Goal: Information Seeking & Learning: Check status

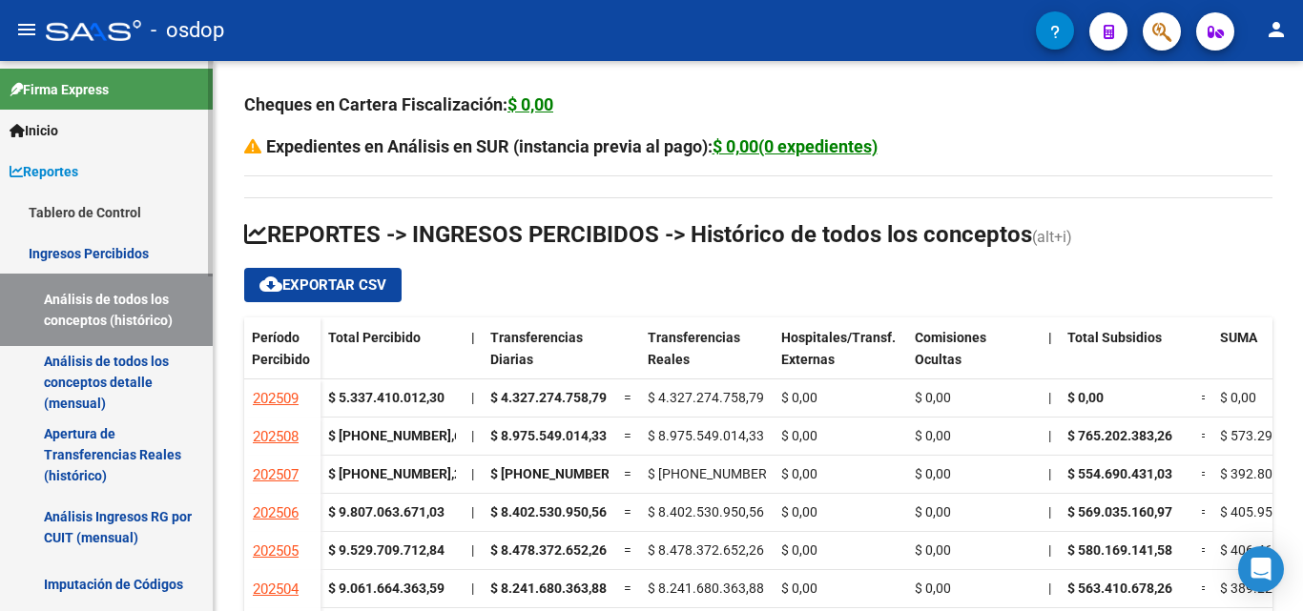
click at [97, 247] on link "Ingresos Percibidos" at bounding box center [106, 253] width 213 height 41
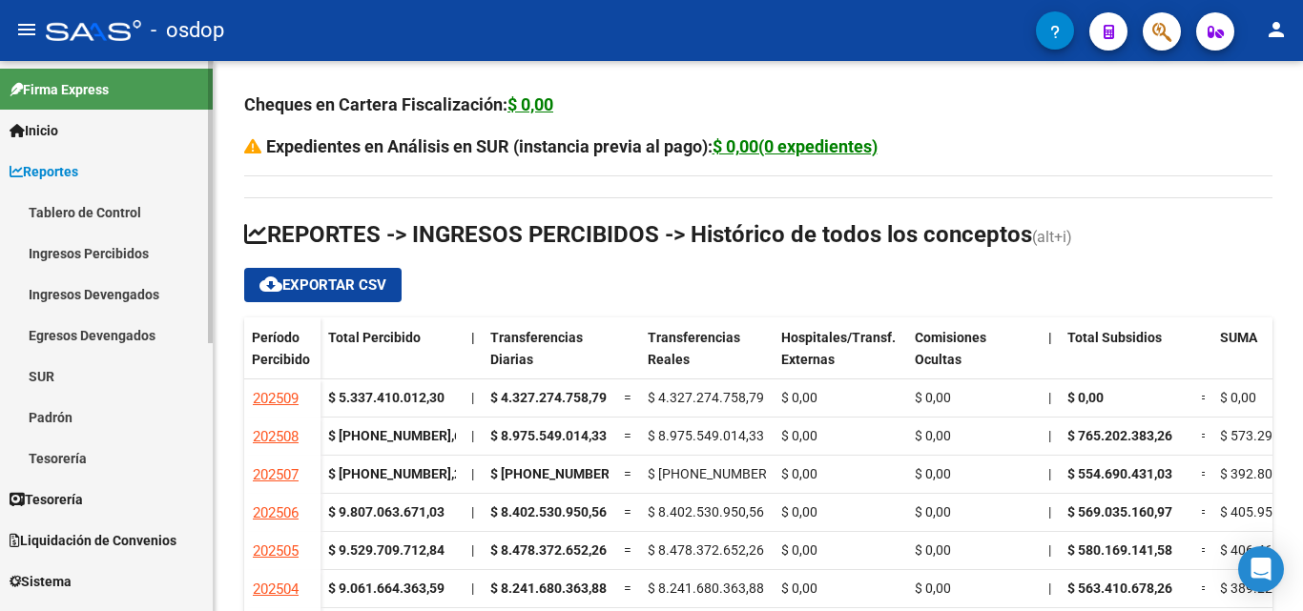
click at [97, 247] on link "Ingresos Percibidos" at bounding box center [106, 253] width 213 height 41
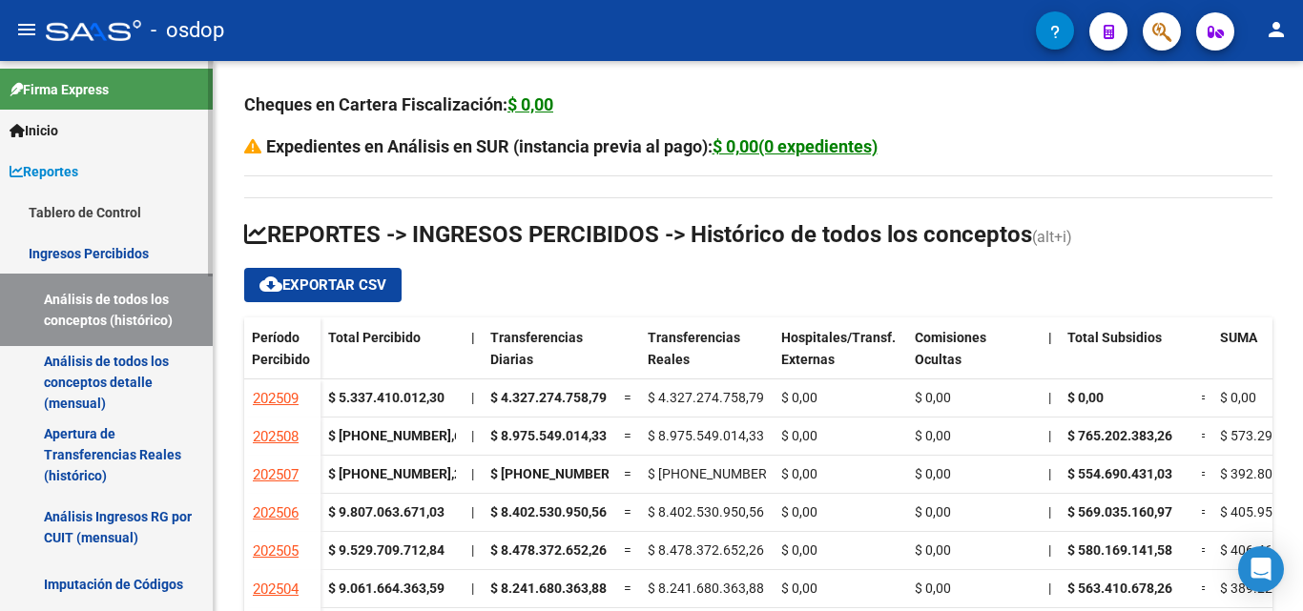
click at [95, 304] on link "Análisis de todos los conceptos (histórico)" at bounding box center [106, 310] width 213 height 72
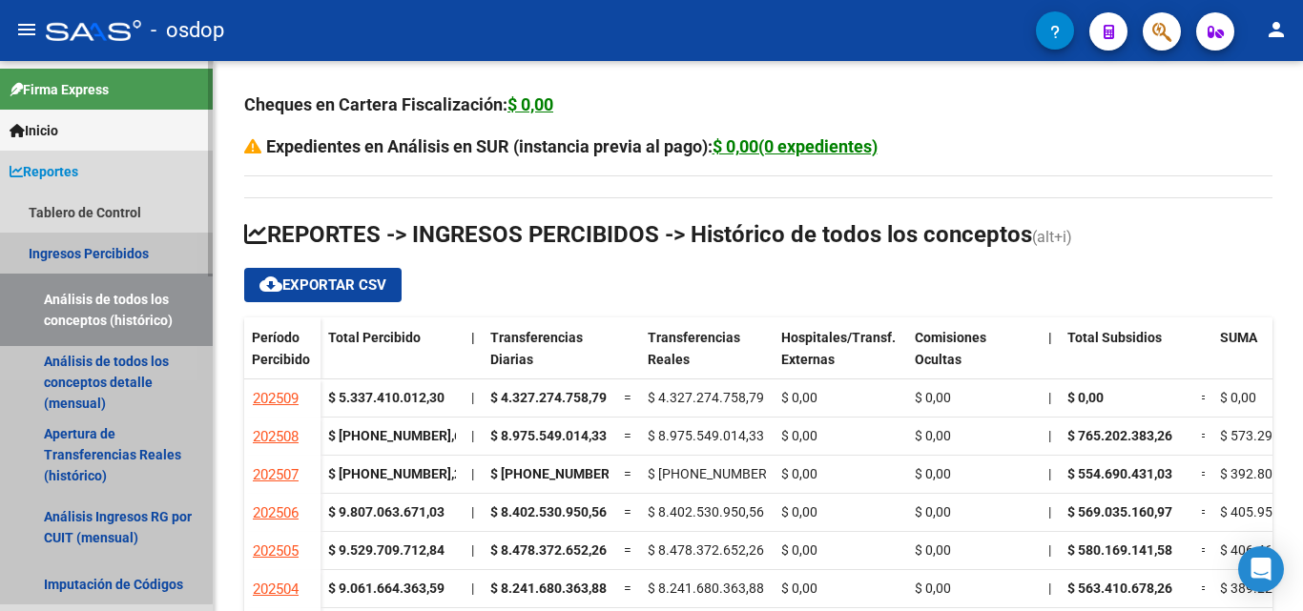
click at [79, 262] on link "Ingresos Percibidos" at bounding box center [106, 253] width 213 height 41
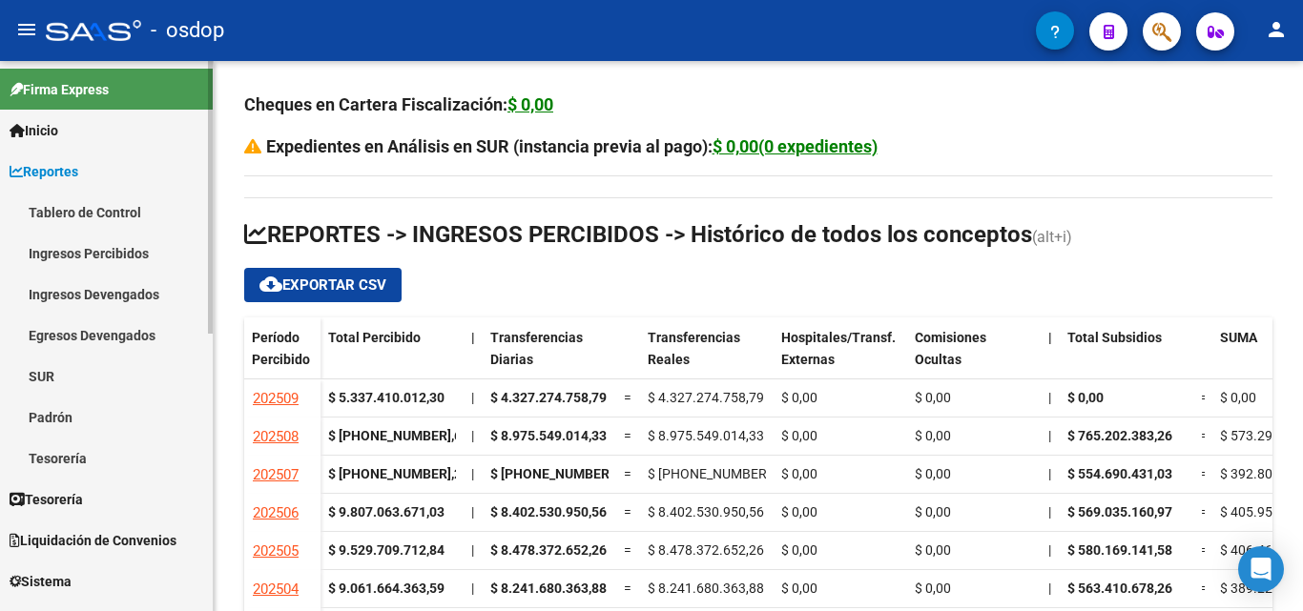
click at [79, 262] on link "Ingresos Percibidos" at bounding box center [106, 253] width 213 height 41
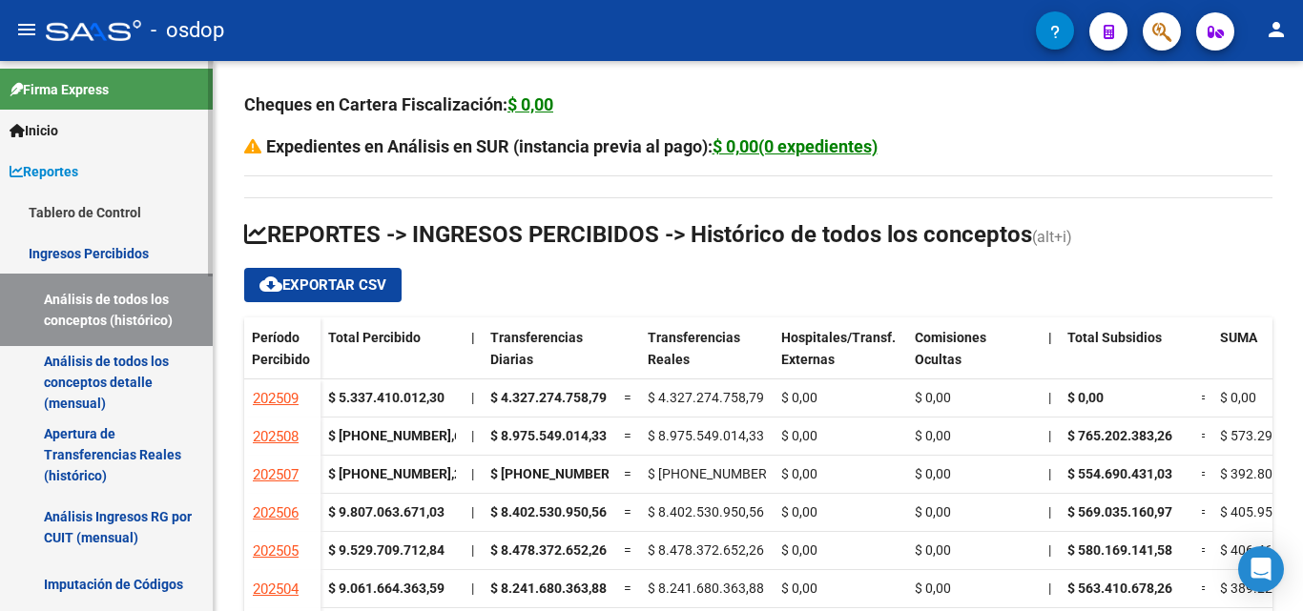
click at [86, 316] on link "Análisis de todos los conceptos (histórico)" at bounding box center [106, 310] width 213 height 72
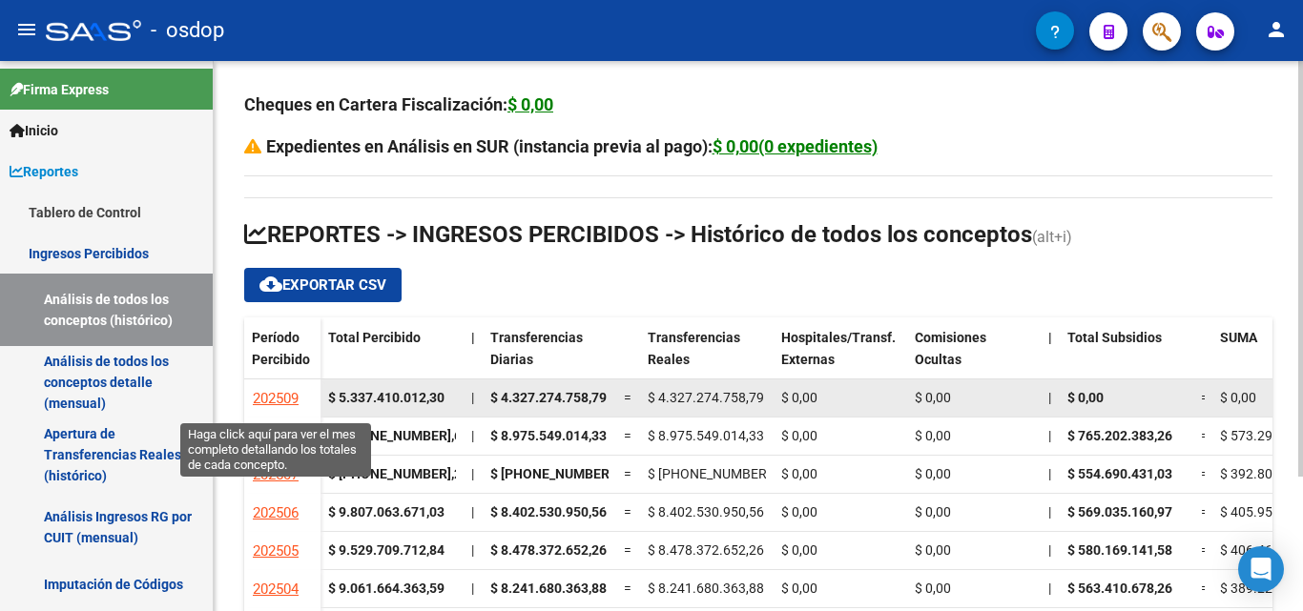
click at [287, 399] on span "202509" at bounding box center [276, 398] width 46 height 17
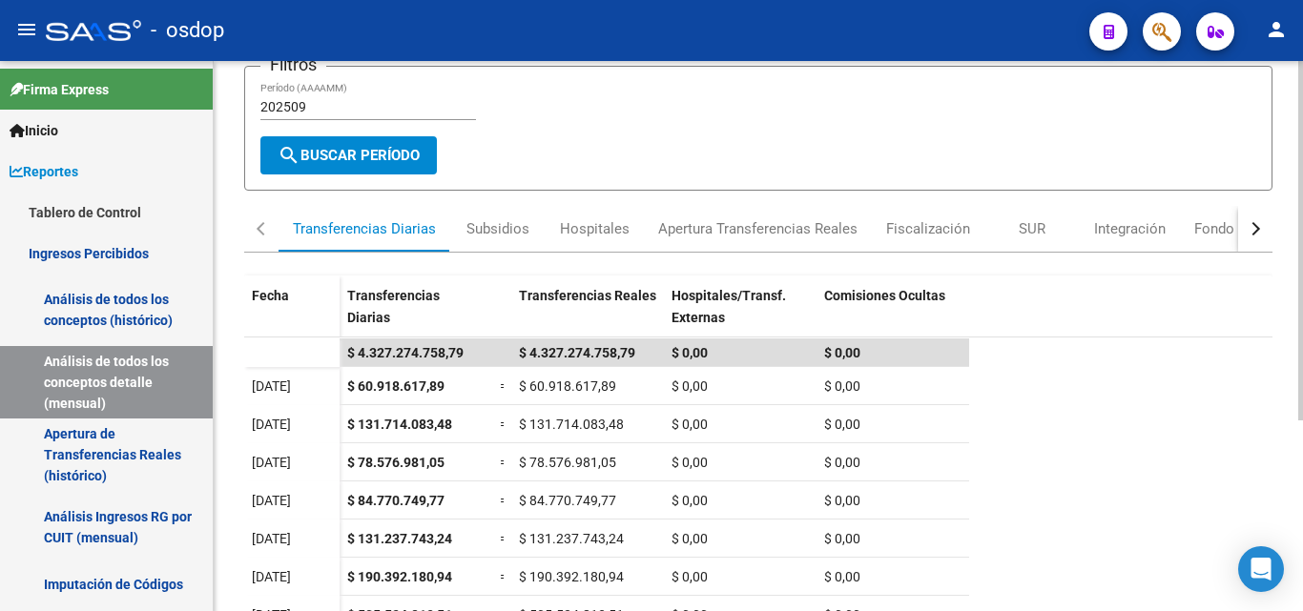
scroll to position [293, 0]
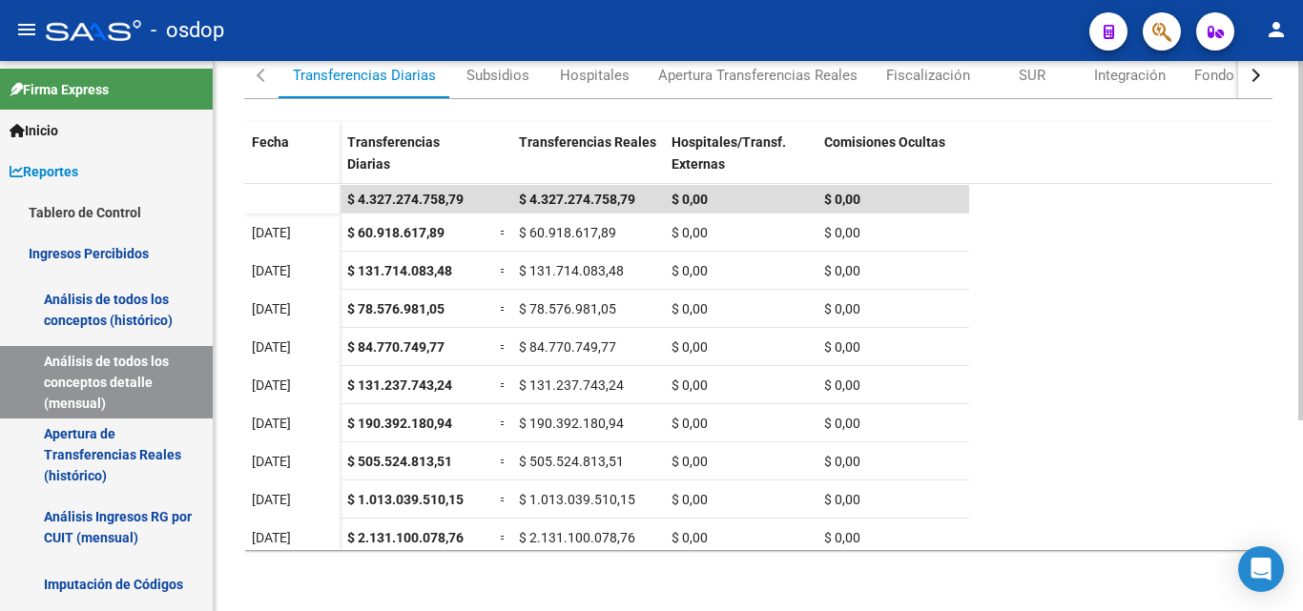
click at [1296, 508] on div "REPORTES -> INGRESOS PERCIBIDOS -> Detalle mensual de todos los conceptos cloud…" at bounding box center [761, 189] width 1094 height 843
click at [65, 256] on link "Ingresos Percibidos" at bounding box center [106, 253] width 213 height 41
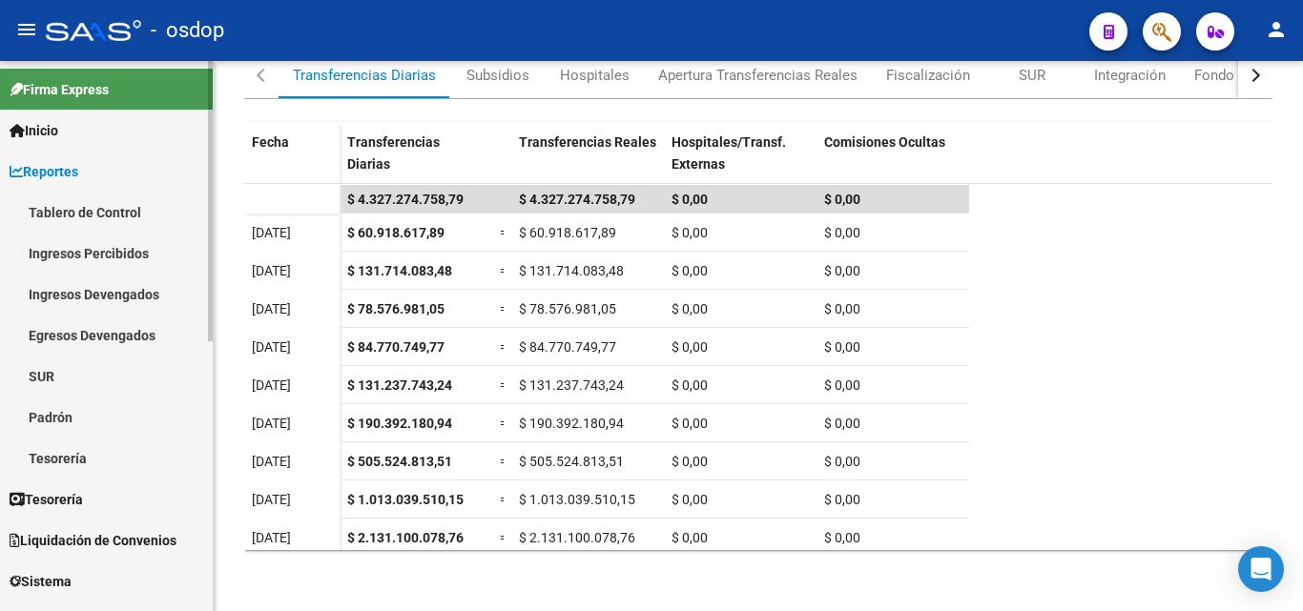
click at [65, 255] on link "Ingresos Percibidos" at bounding box center [106, 253] width 213 height 41
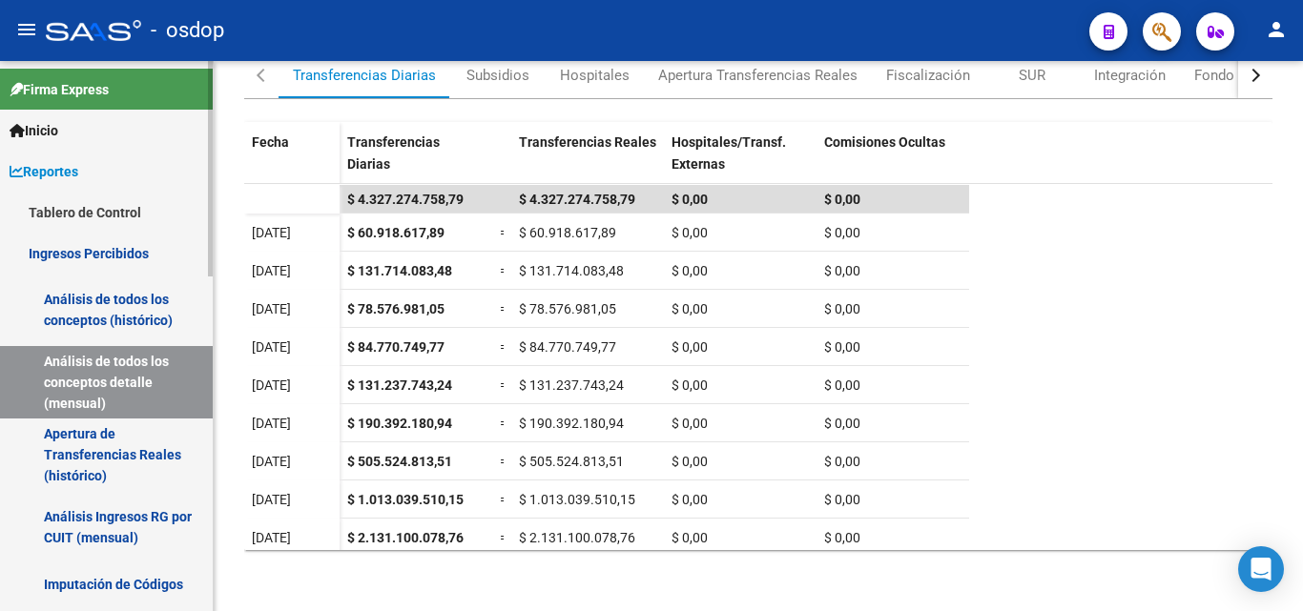
click at [69, 294] on link "Análisis de todos los conceptos (histórico)" at bounding box center [106, 310] width 213 height 72
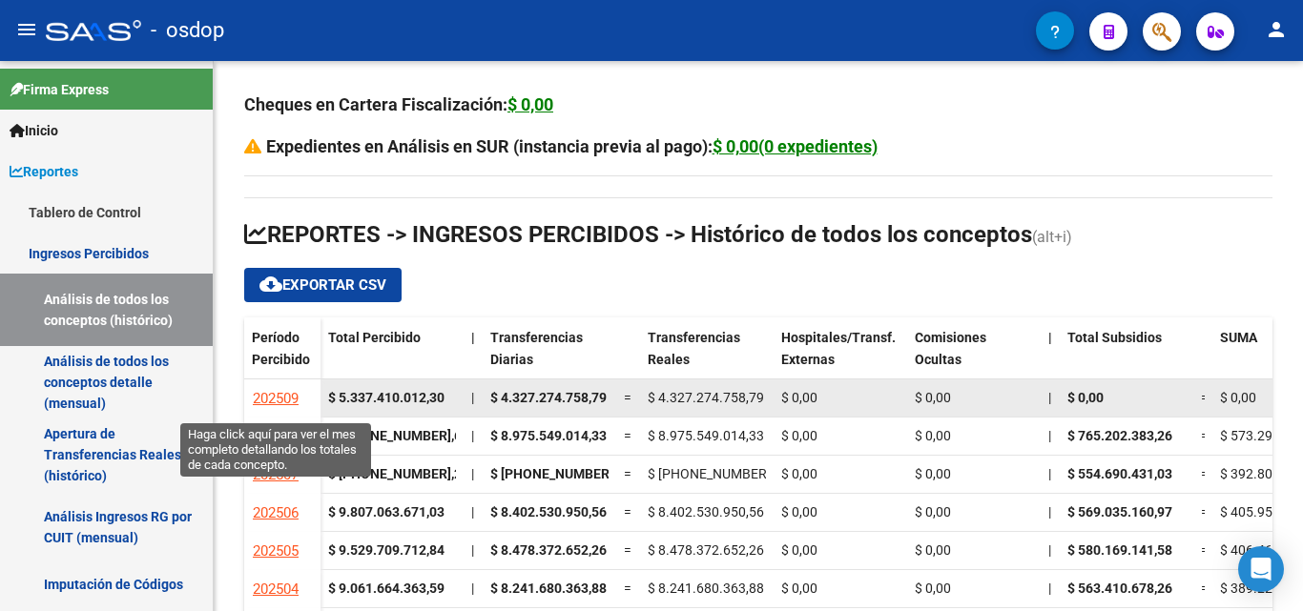
click at [285, 397] on span "202509" at bounding box center [276, 398] width 46 height 17
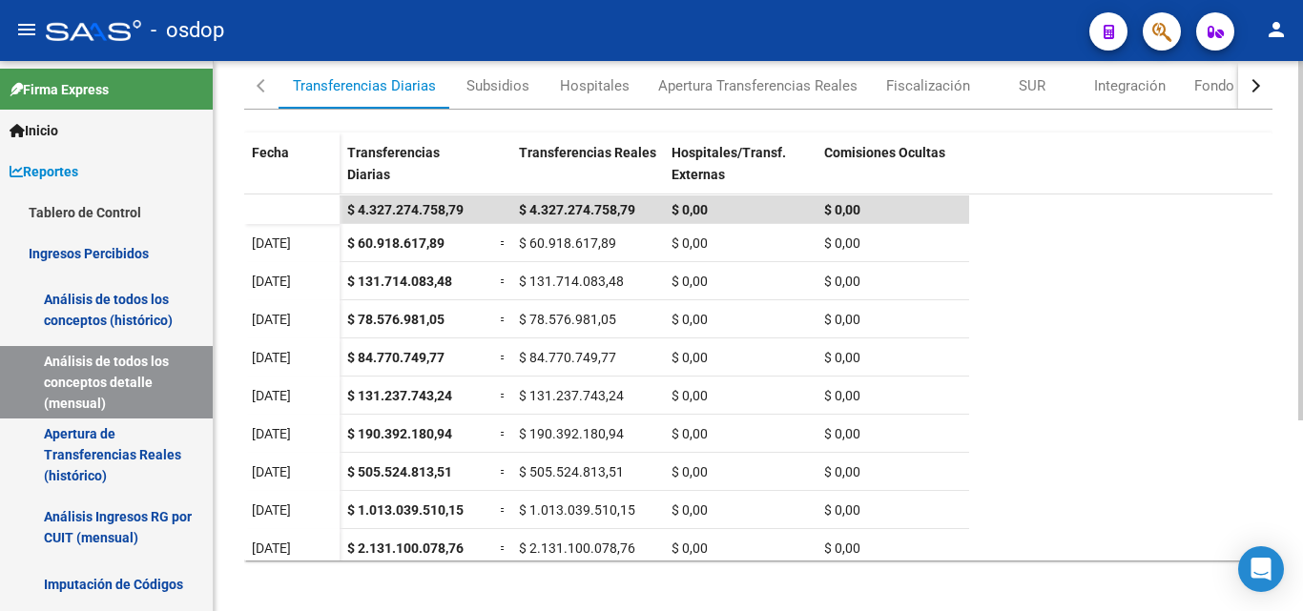
scroll to position [293, 0]
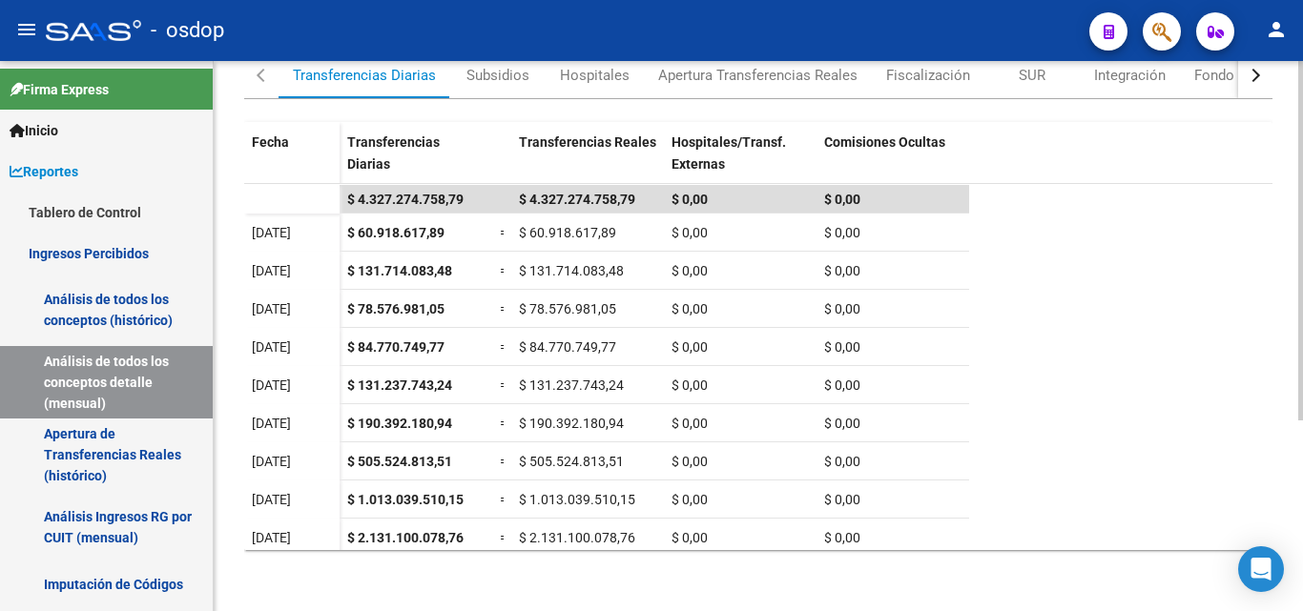
click at [1302, 373] on div at bounding box center [1300, 432] width 5 height 360
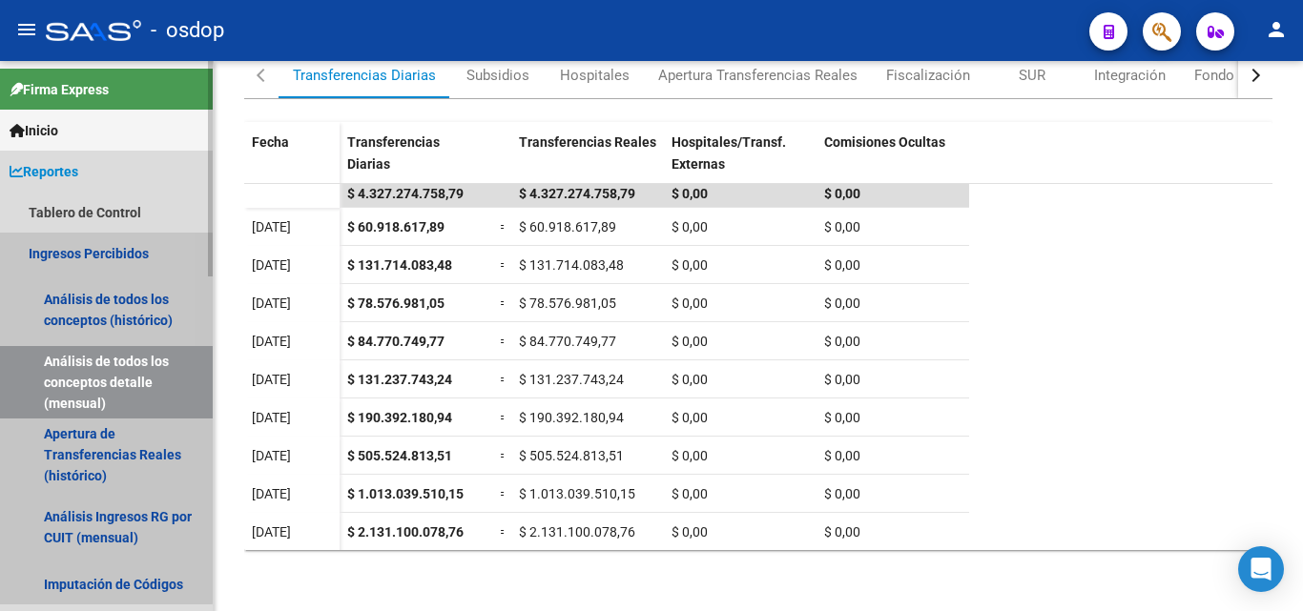
click at [77, 262] on link "Ingresos Percibidos" at bounding box center [106, 253] width 213 height 41
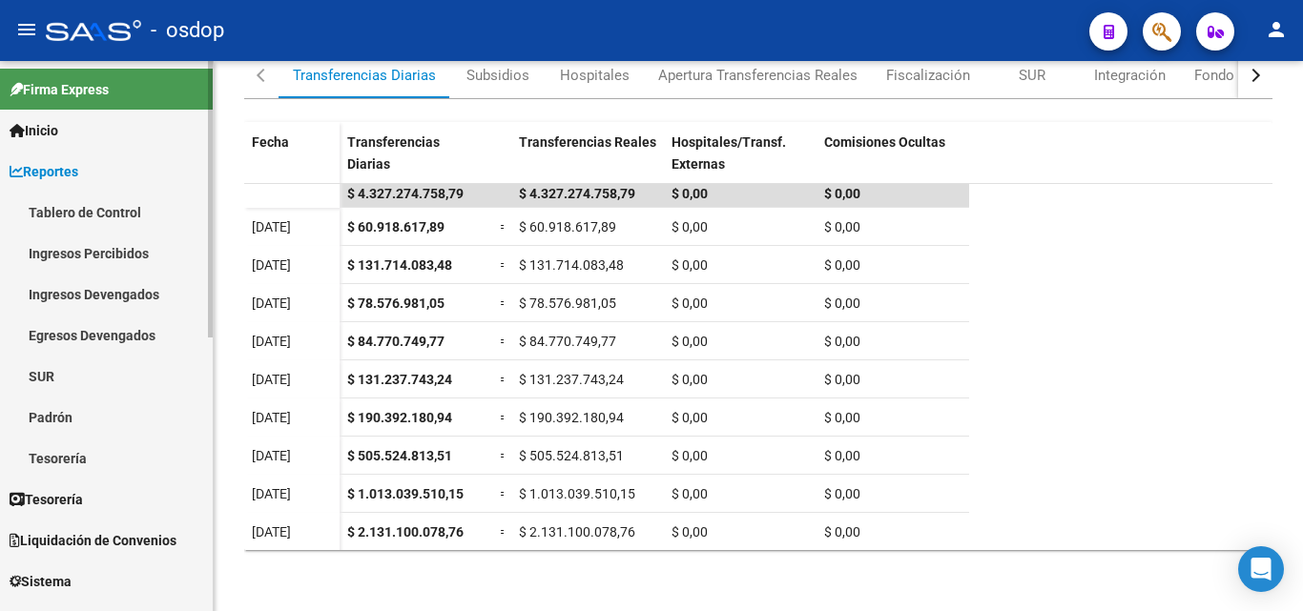
click at [77, 262] on link "Ingresos Percibidos" at bounding box center [106, 253] width 213 height 41
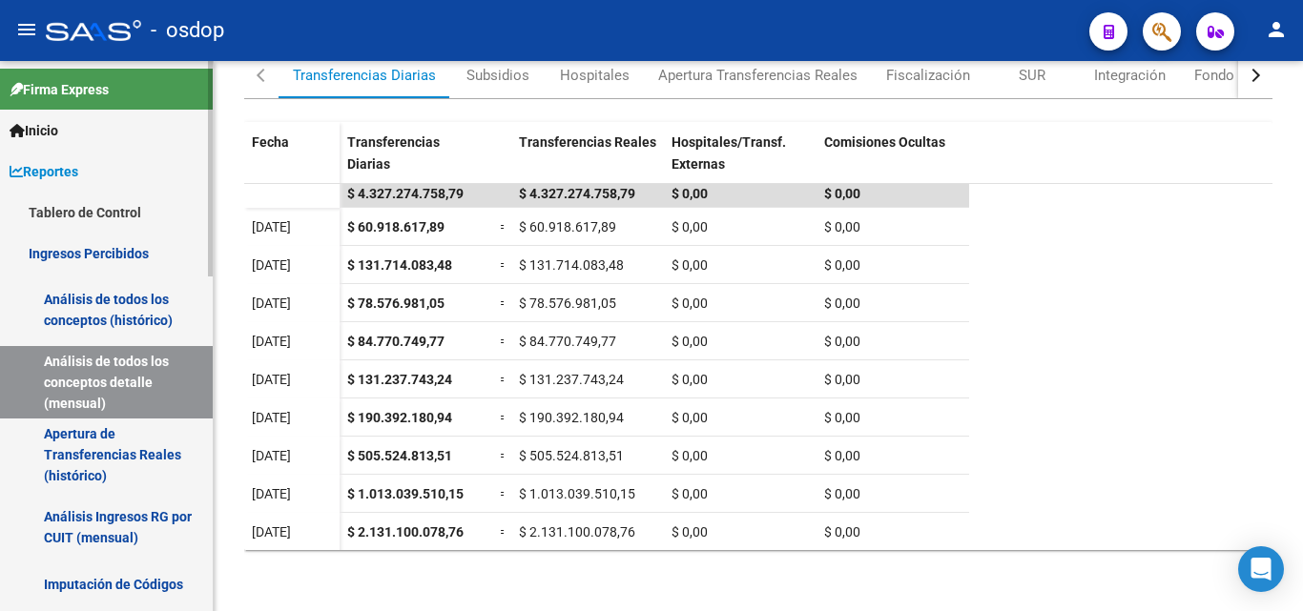
click at [80, 311] on link "Análisis de todos los conceptos (histórico)" at bounding box center [106, 310] width 213 height 72
